Goal: Task Accomplishment & Management: Use online tool/utility

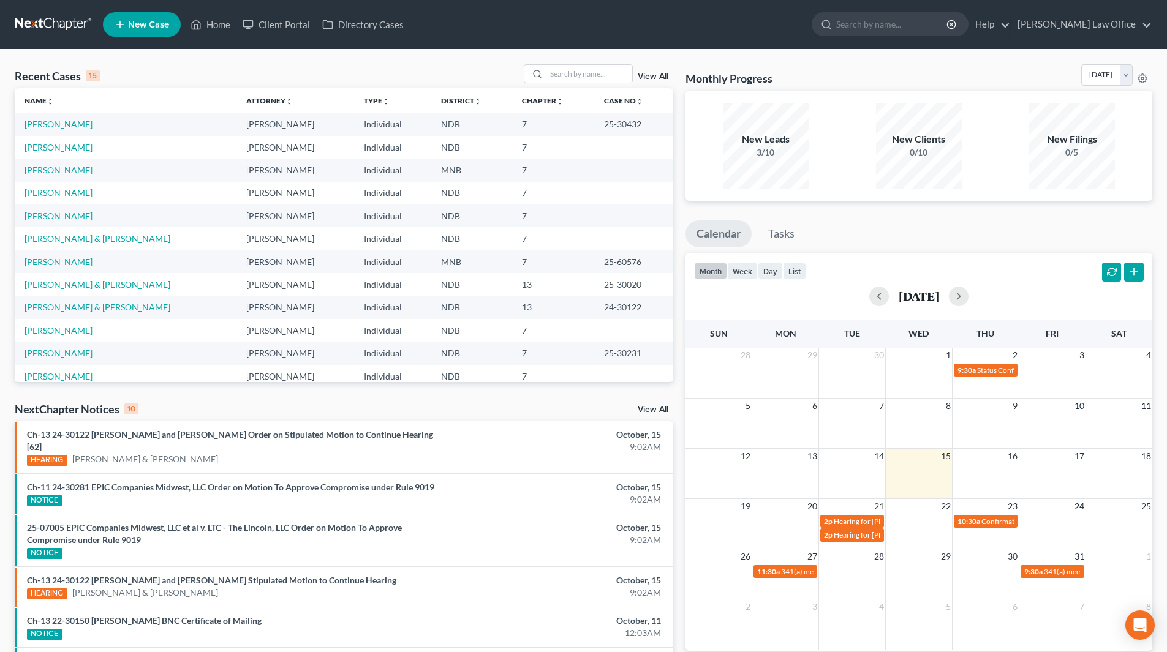
click at [39, 170] on link "[PERSON_NAME]" at bounding box center [59, 170] width 68 height 10
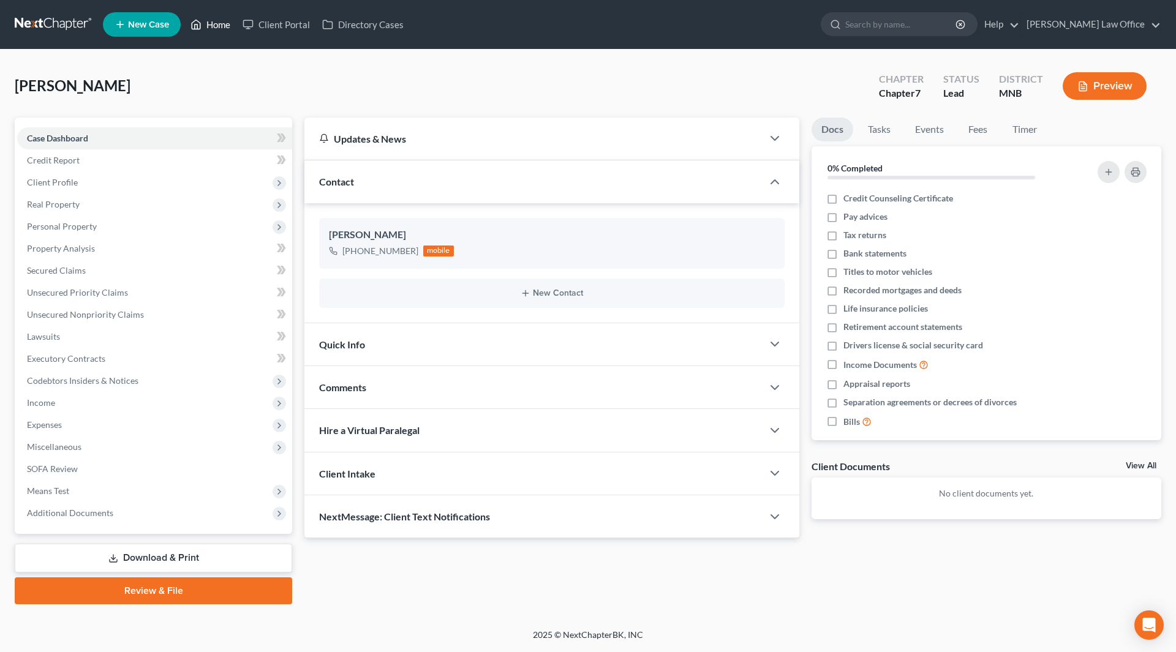
click at [225, 29] on link "Home" at bounding box center [210, 24] width 52 height 22
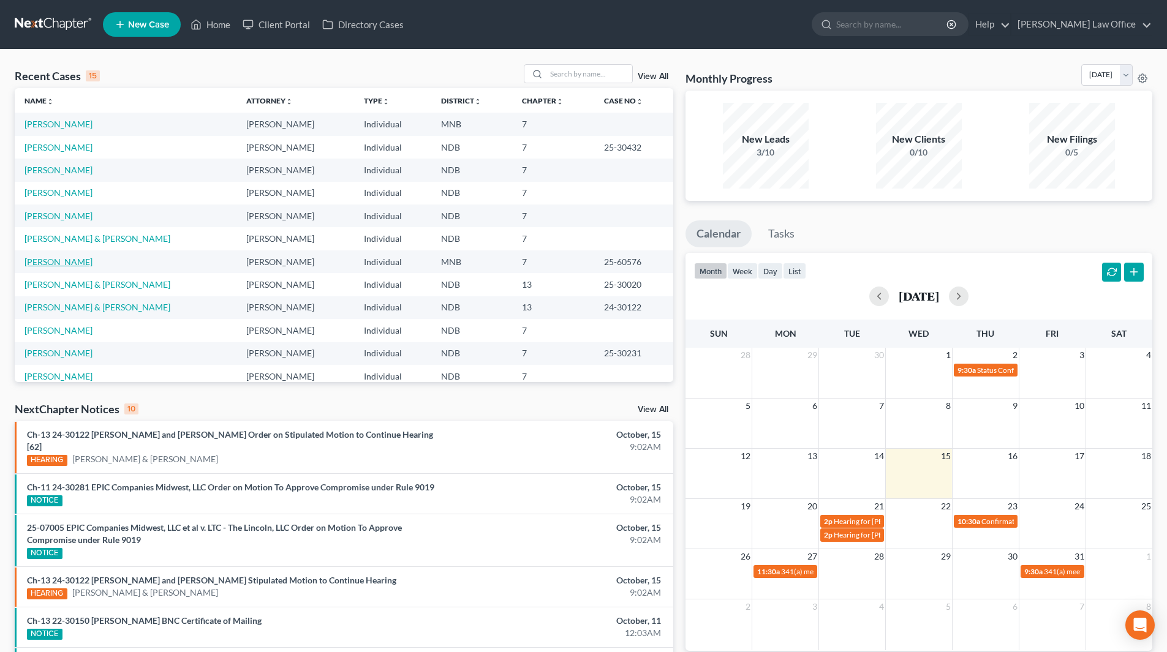
click at [58, 259] on link "[PERSON_NAME]" at bounding box center [59, 262] width 68 height 10
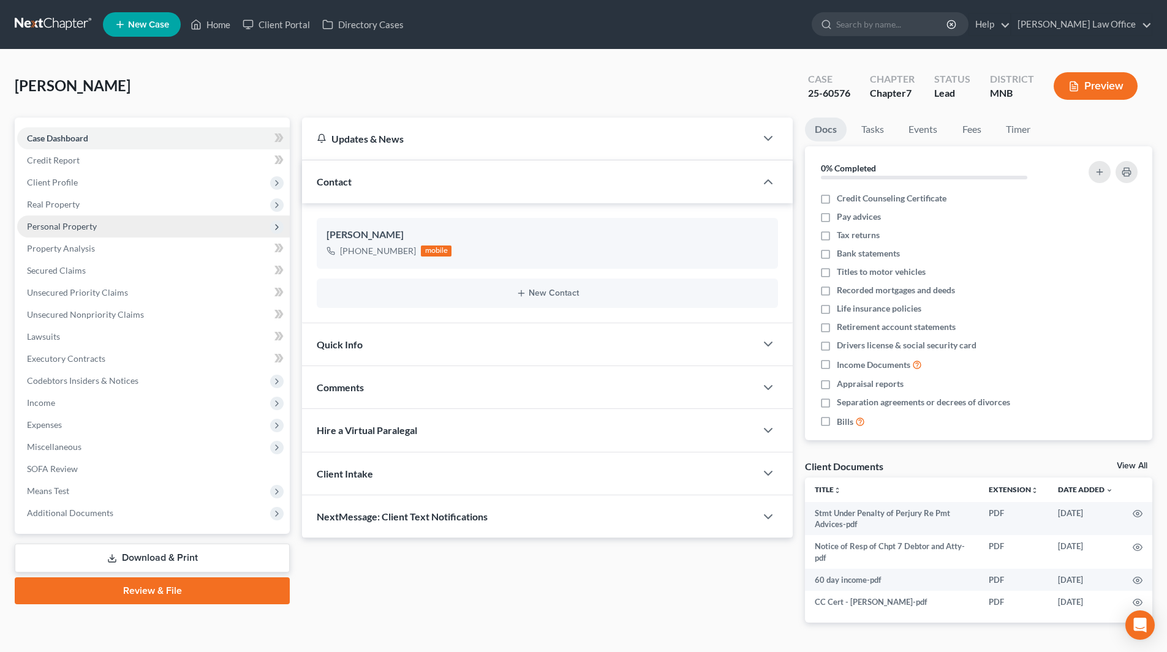
click at [59, 224] on span "Personal Property" at bounding box center [62, 226] width 70 height 10
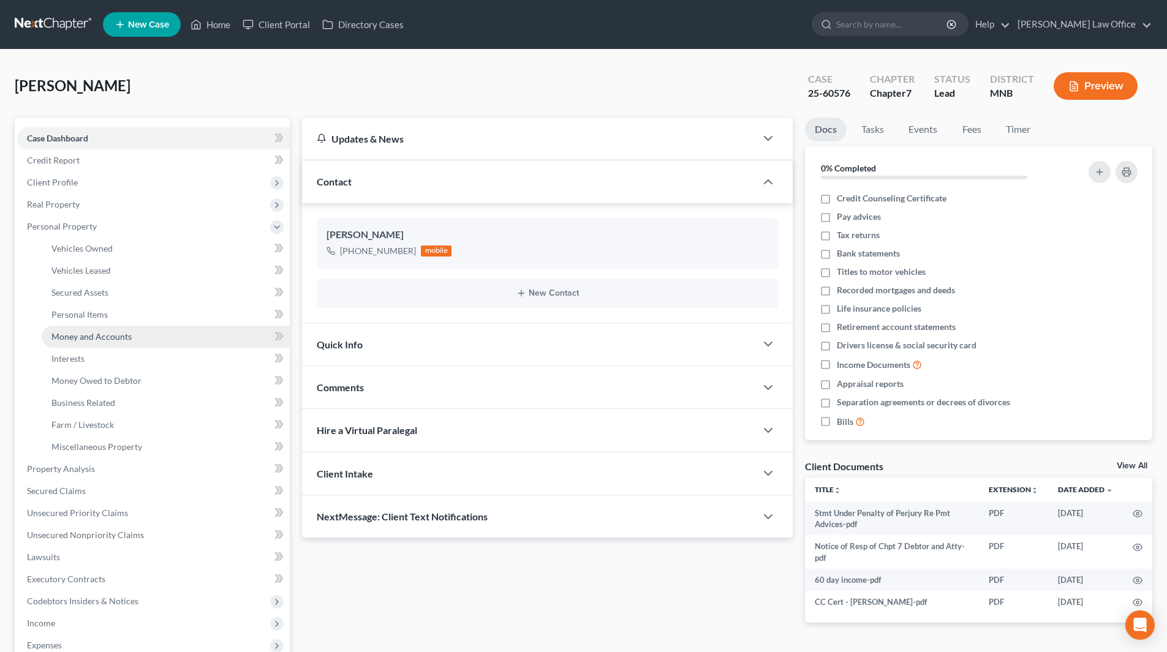
click at [66, 328] on link "Money and Accounts" at bounding box center [166, 337] width 248 height 22
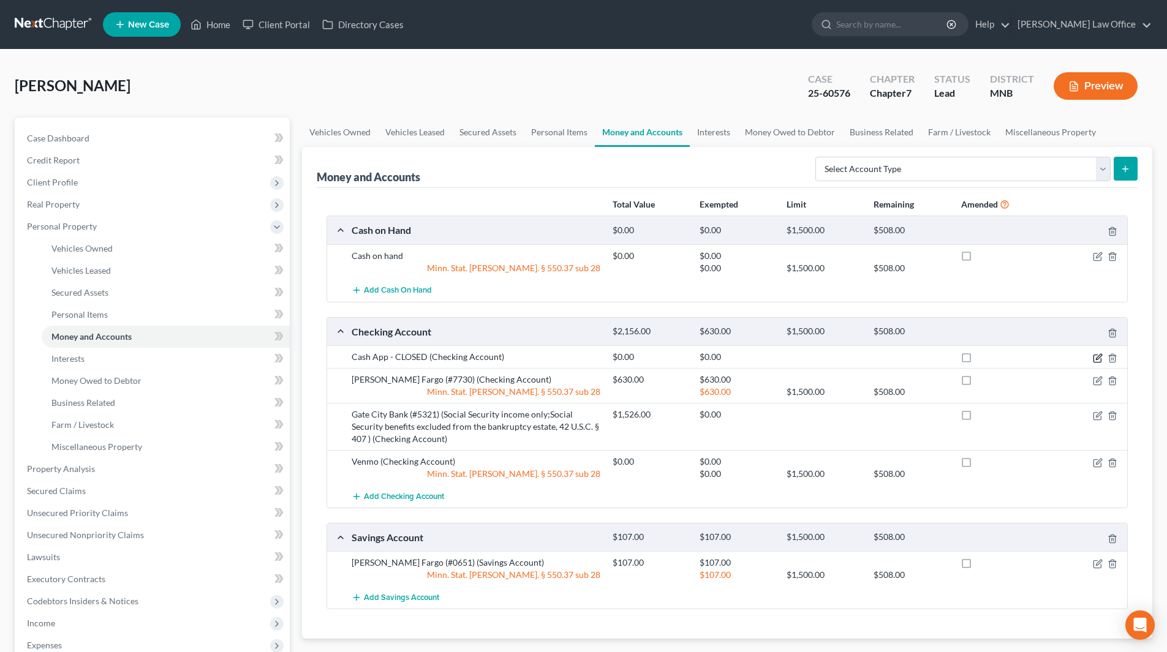
click at [1096, 360] on icon "button" at bounding box center [1098, 358] width 10 height 10
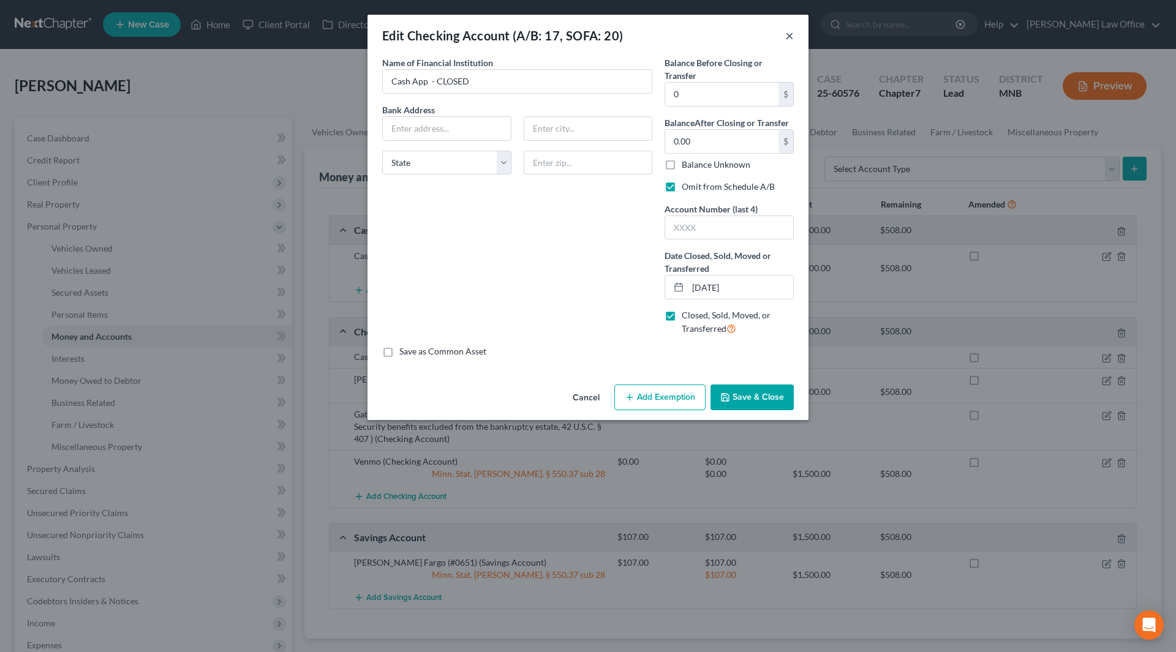
click at [786, 34] on button "×" at bounding box center [789, 35] width 9 height 15
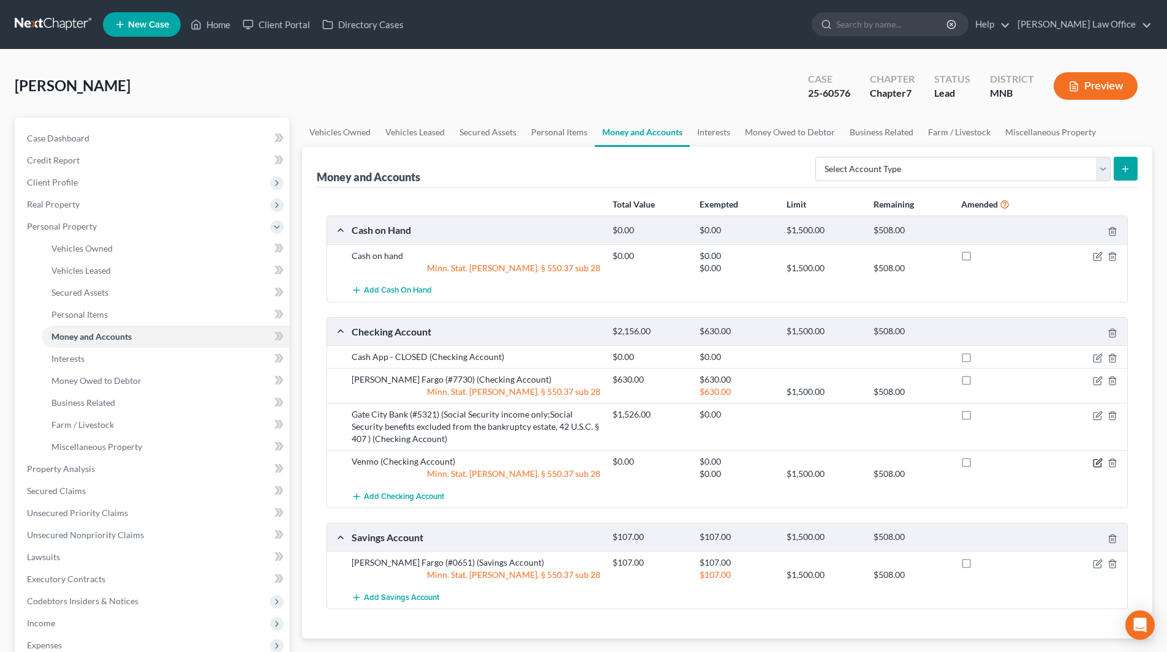
click at [1096, 461] on icon "button" at bounding box center [1098, 463] width 10 height 10
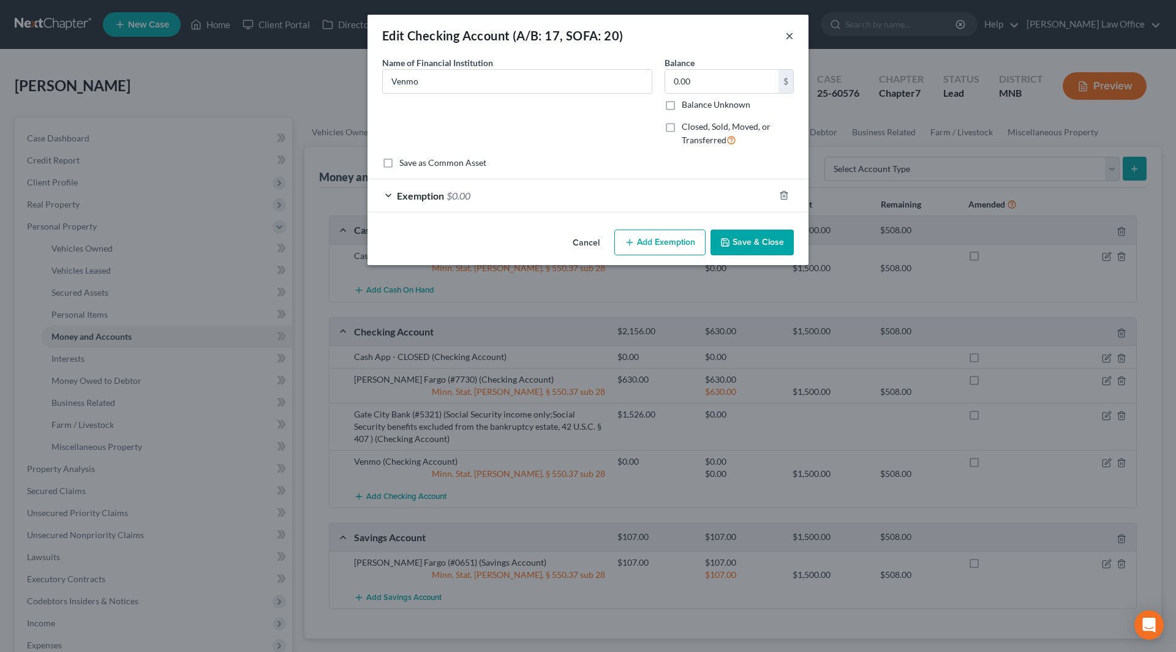
click at [790, 34] on button "×" at bounding box center [789, 35] width 9 height 15
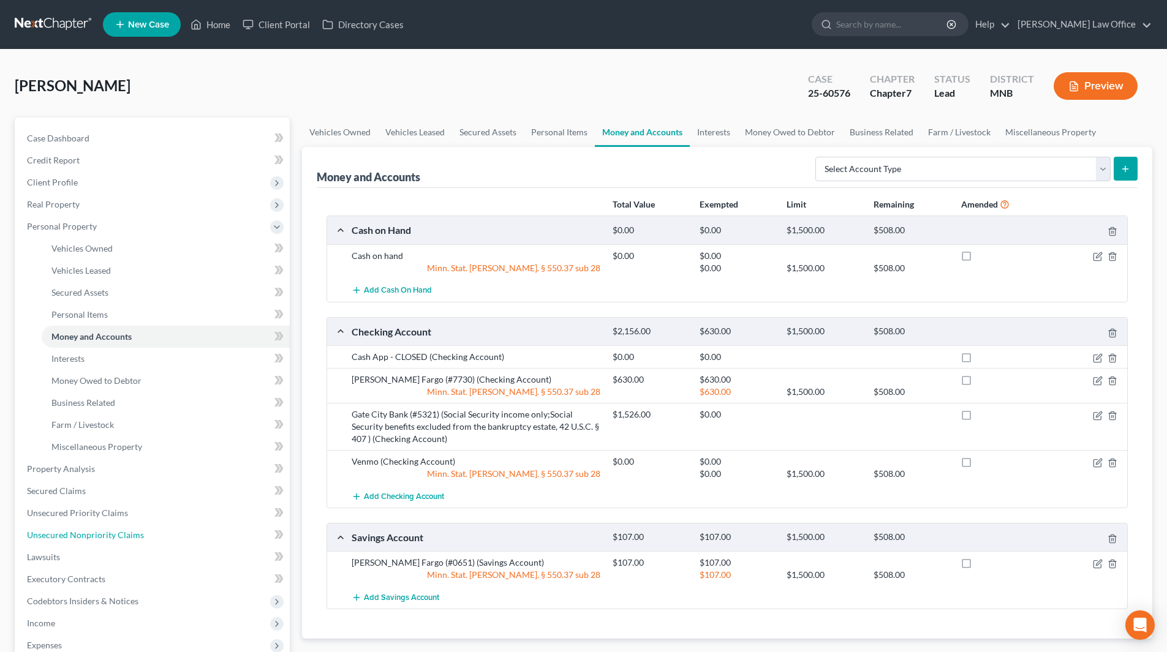
drag, startPoint x: 120, startPoint y: 530, endPoint x: 584, endPoint y: 369, distance: 491.1
click at [120, 530] on span "Unsecured Nonpriority Claims" at bounding box center [85, 535] width 117 height 10
